Goal: Find specific page/section: Find specific page/section

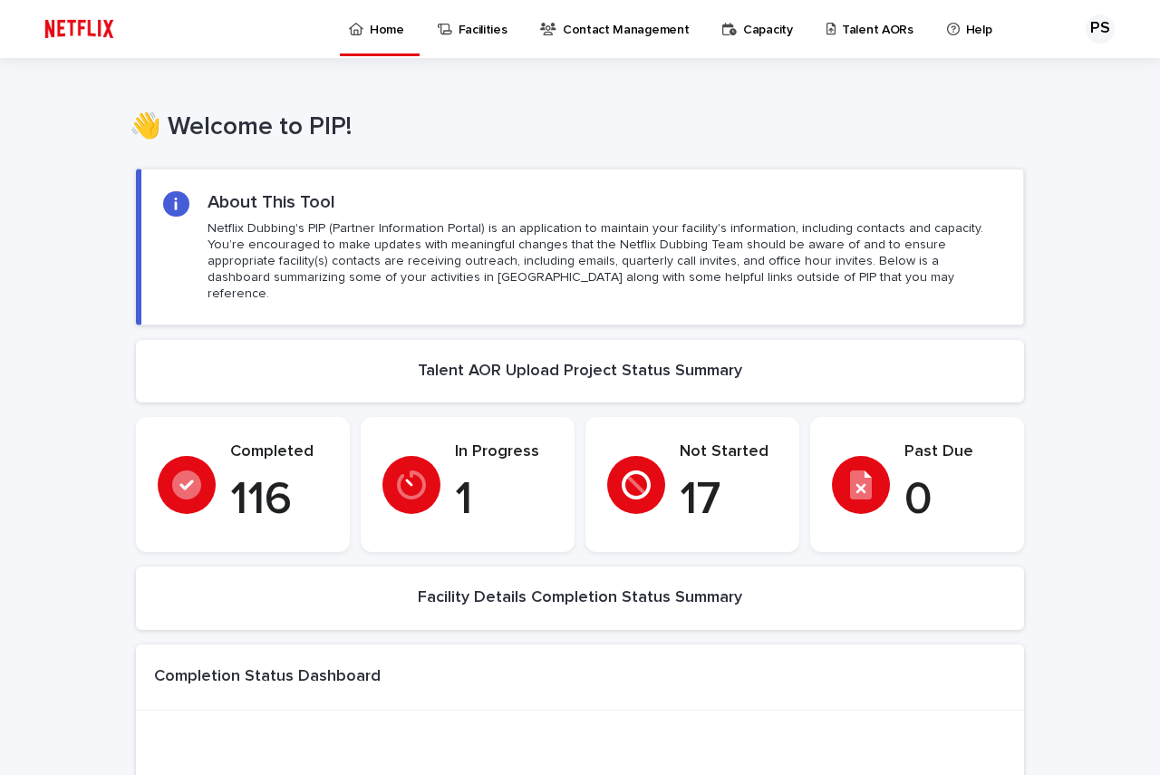
click at [846, 22] on p "Talent AORs" at bounding box center [878, 19] width 72 height 38
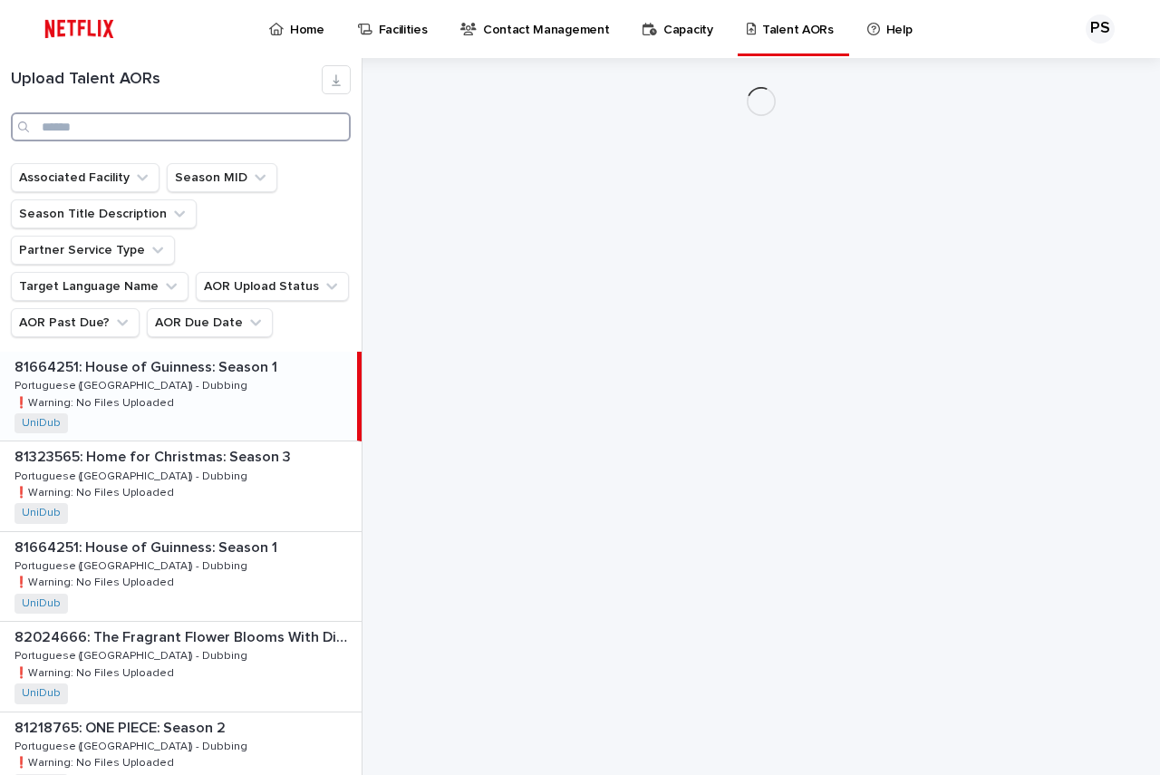
click at [135, 124] on input "Search" at bounding box center [181, 126] width 340 height 29
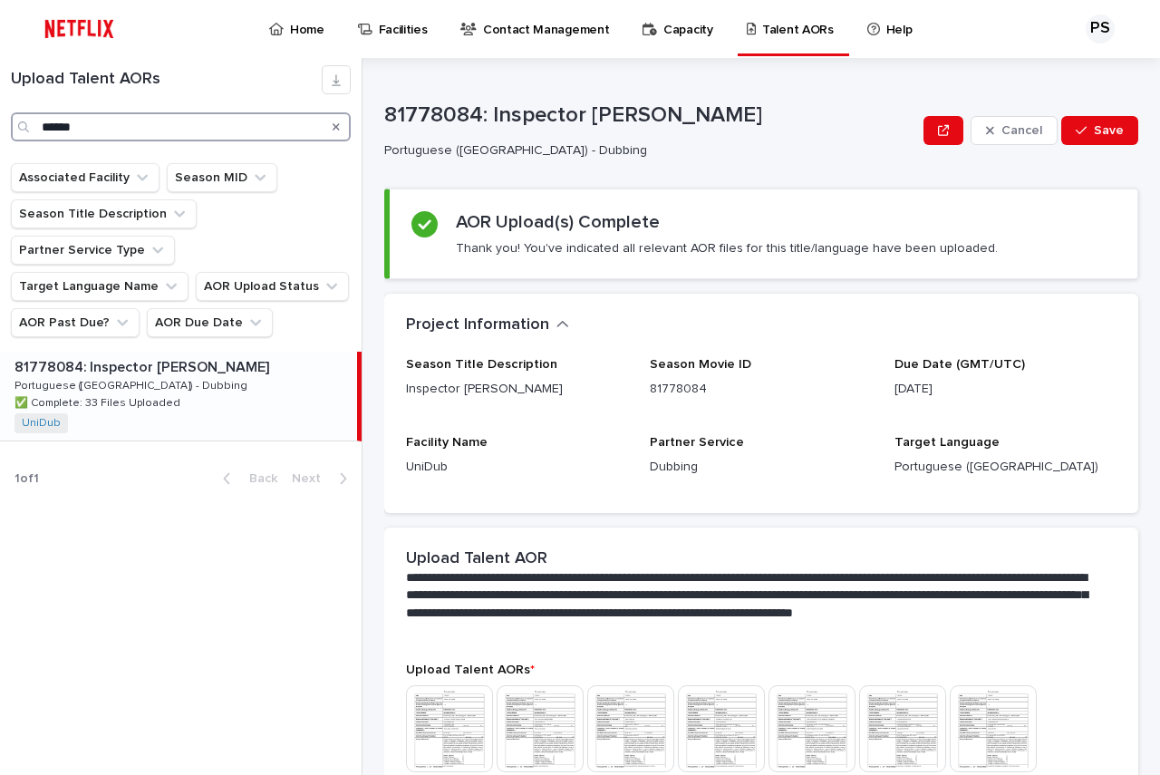
type input "******"
